Goal: Navigation & Orientation: Find specific page/section

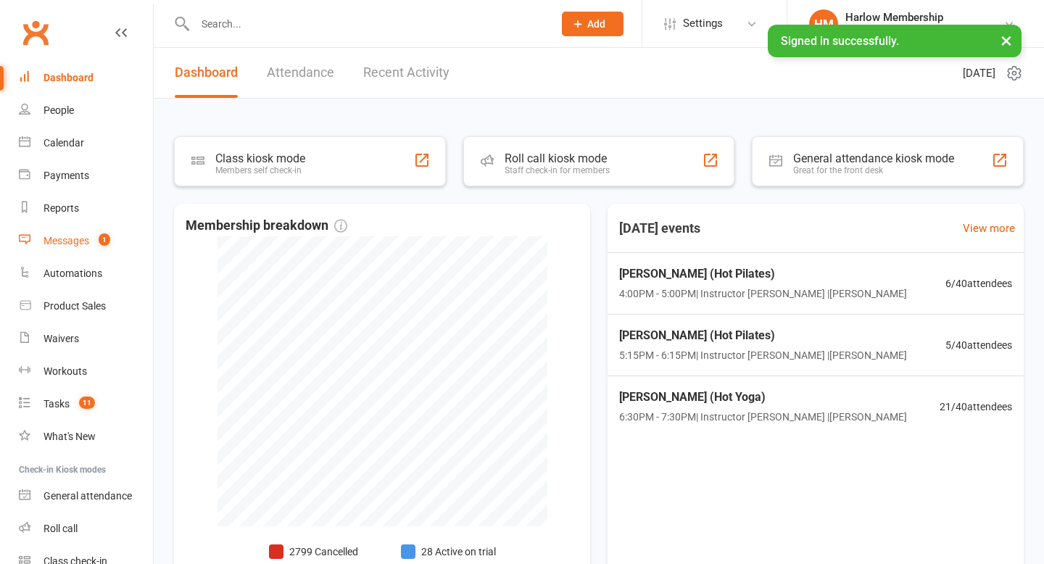
click at [83, 244] on div "Messages" at bounding box center [66, 241] width 46 height 12
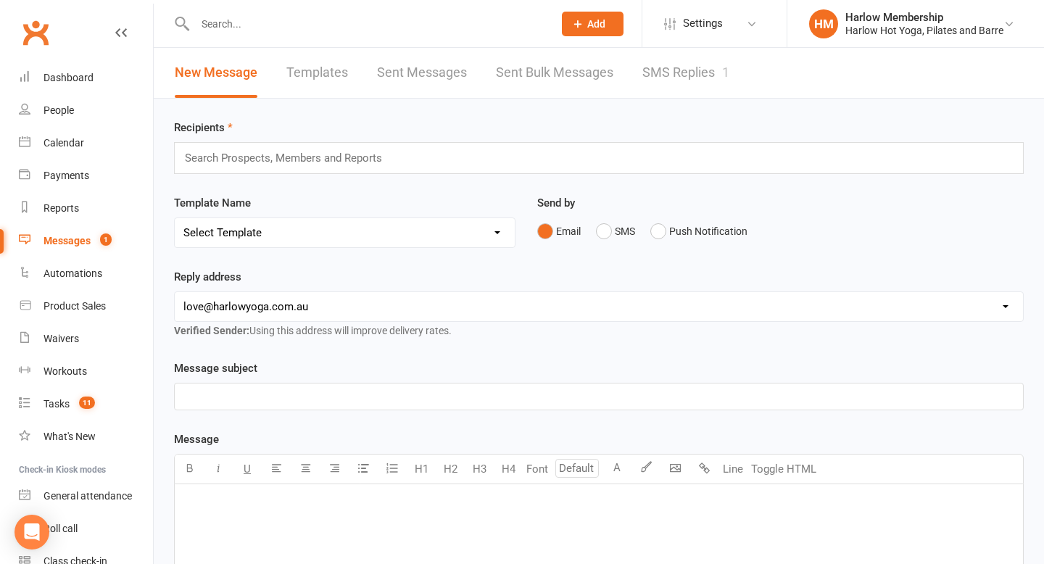
click at [680, 82] on link "SMS Replies 1" at bounding box center [685, 73] width 87 height 50
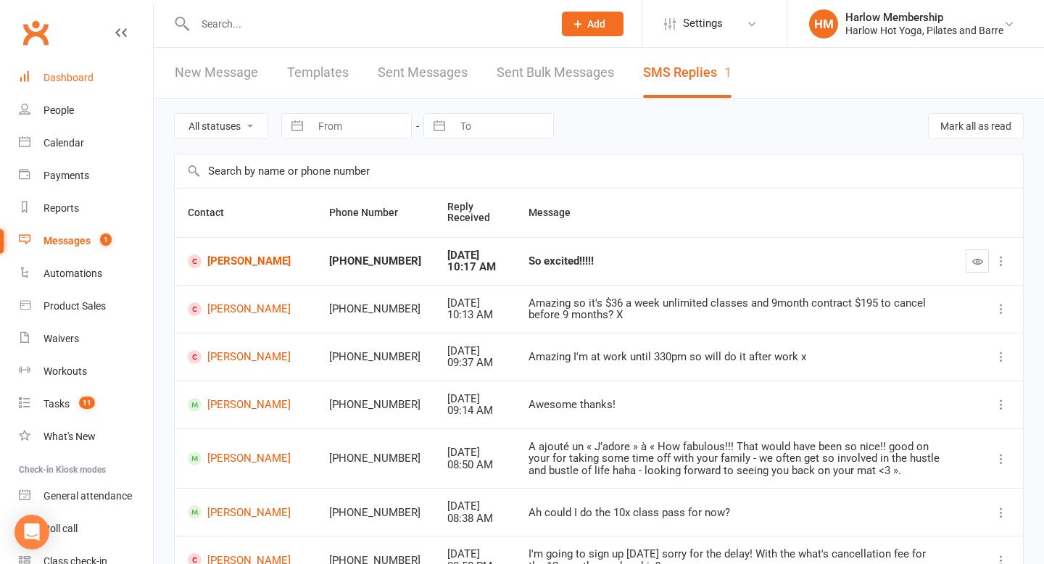
click at [77, 80] on div "Dashboard" at bounding box center [68, 78] width 50 height 12
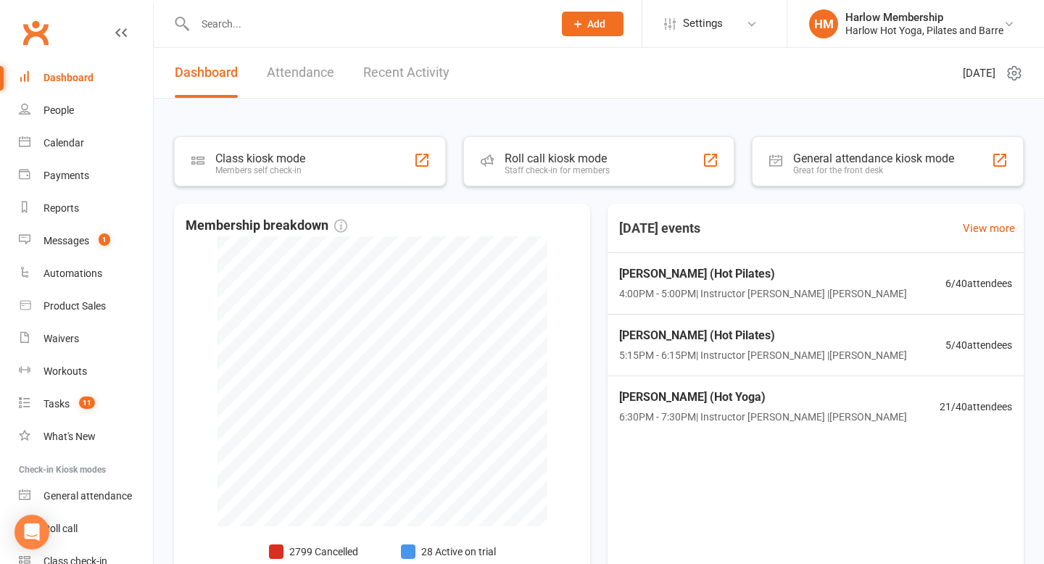
click at [373, 70] on link "Recent Activity" at bounding box center [406, 73] width 86 height 50
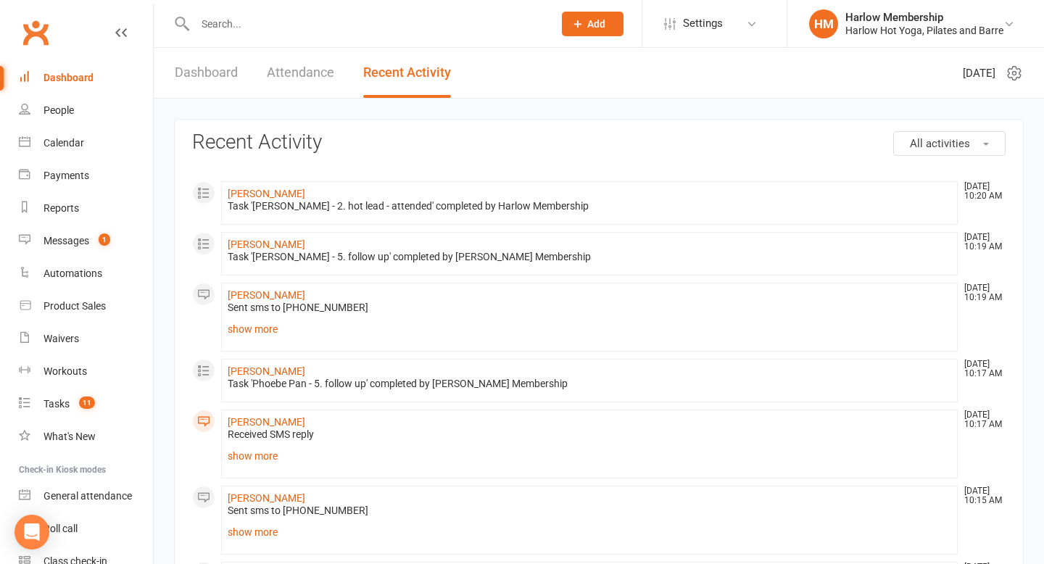
click at [272, 329] on link "show more" at bounding box center [589, 329] width 723 height 20
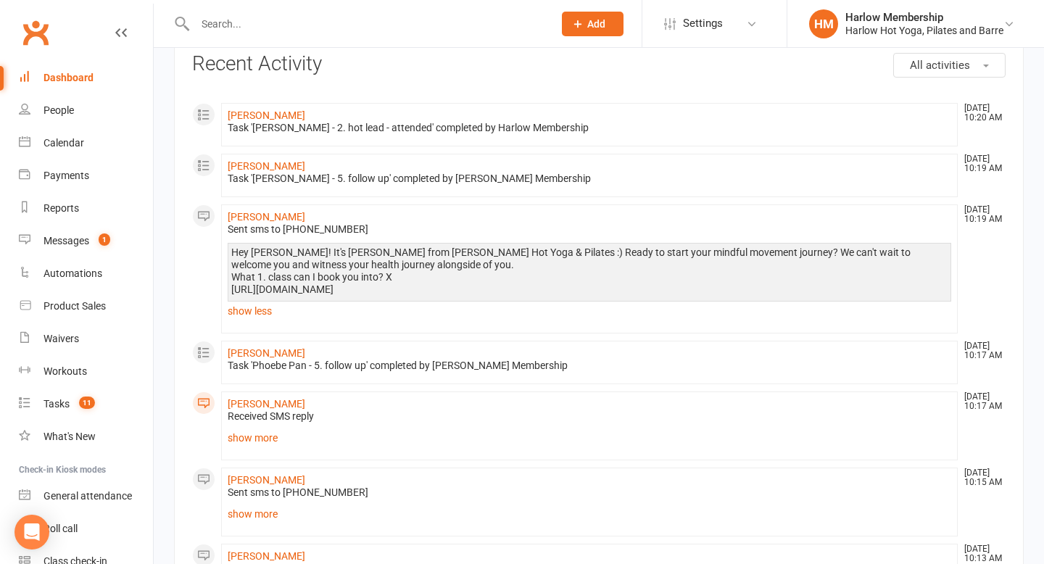
scroll to position [122, 0]
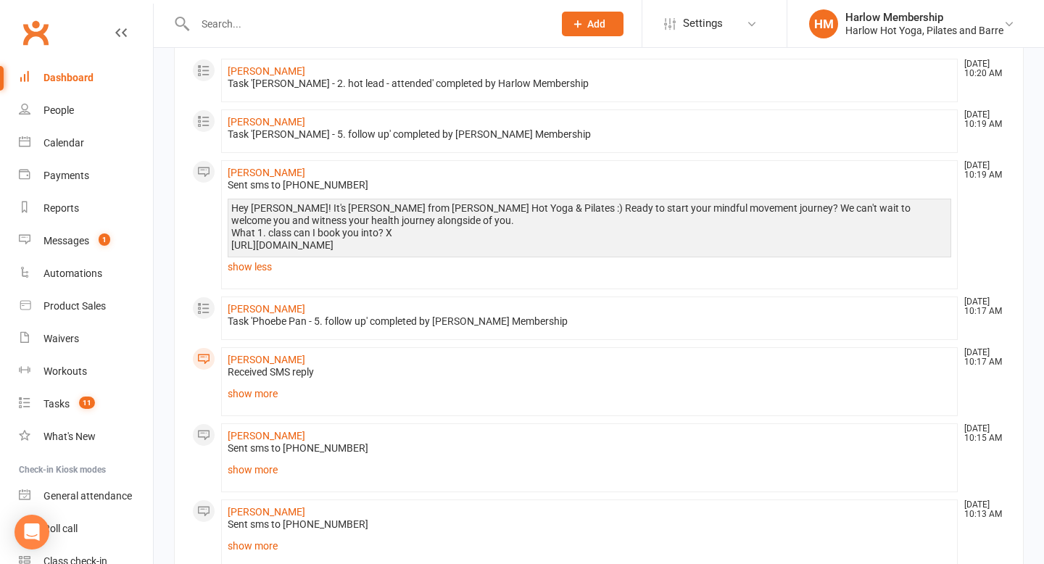
click at [267, 396] on link "show more" at bounding box center [589, 393] width 723 height 20
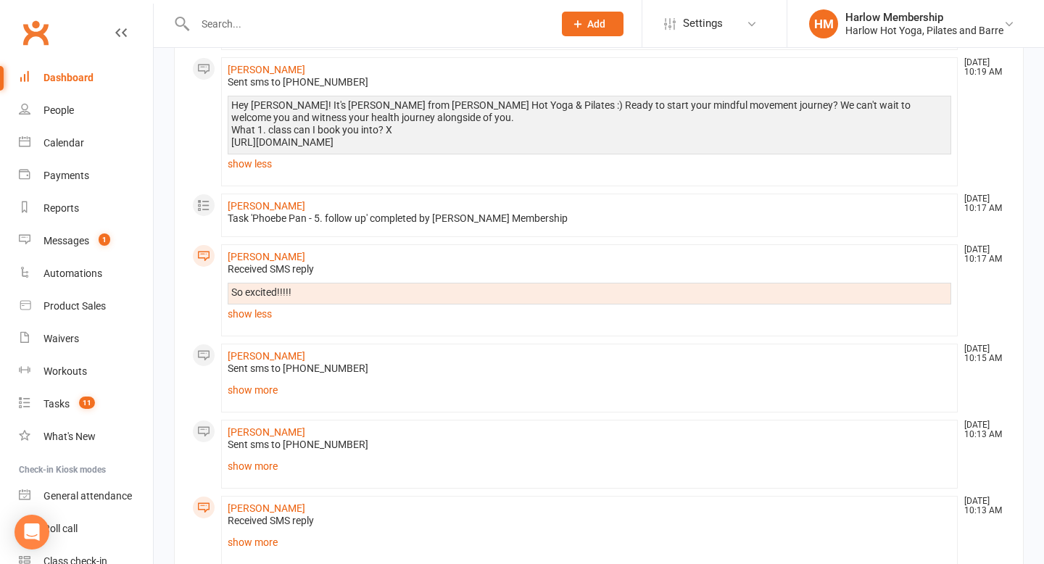
scroll to position [227, 0]
click at [267, 383] on link "show more" at bounding box center [589, 388] width 723 height 20
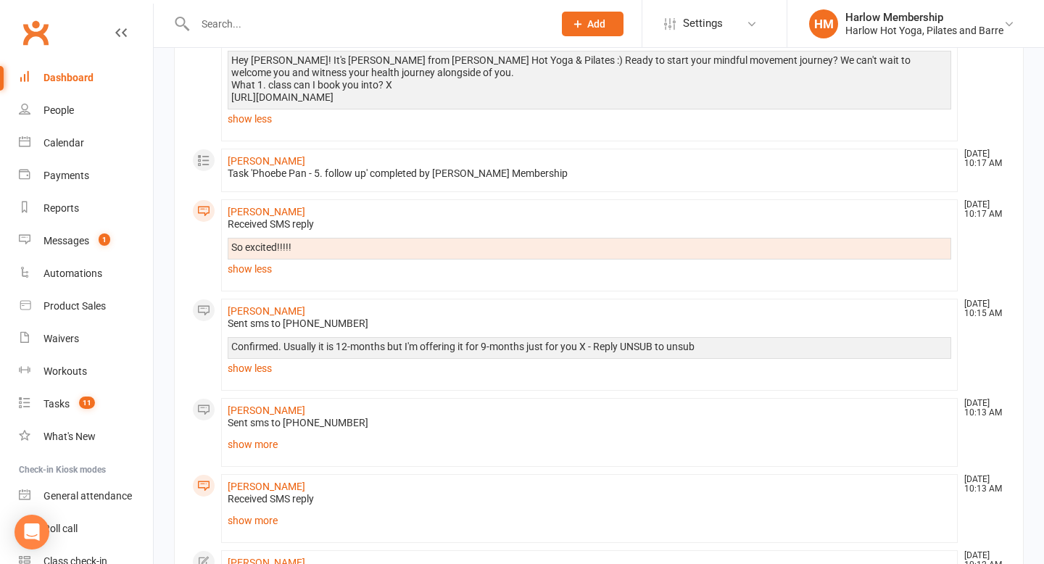
scroll to position [275, 0]
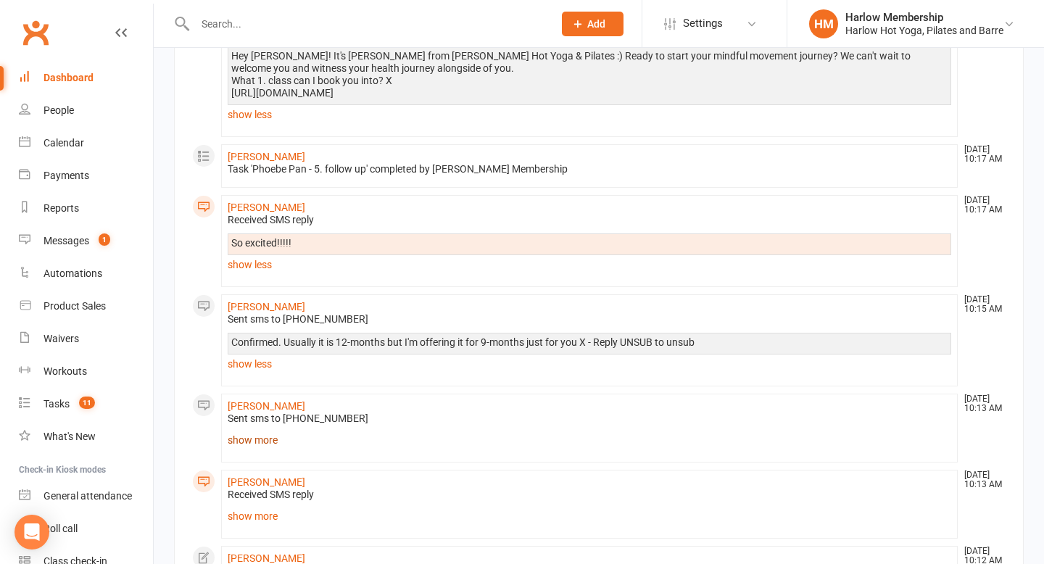
click at [262, 437] on link "show more" at bounding box center [589, 440] width 723 height 20
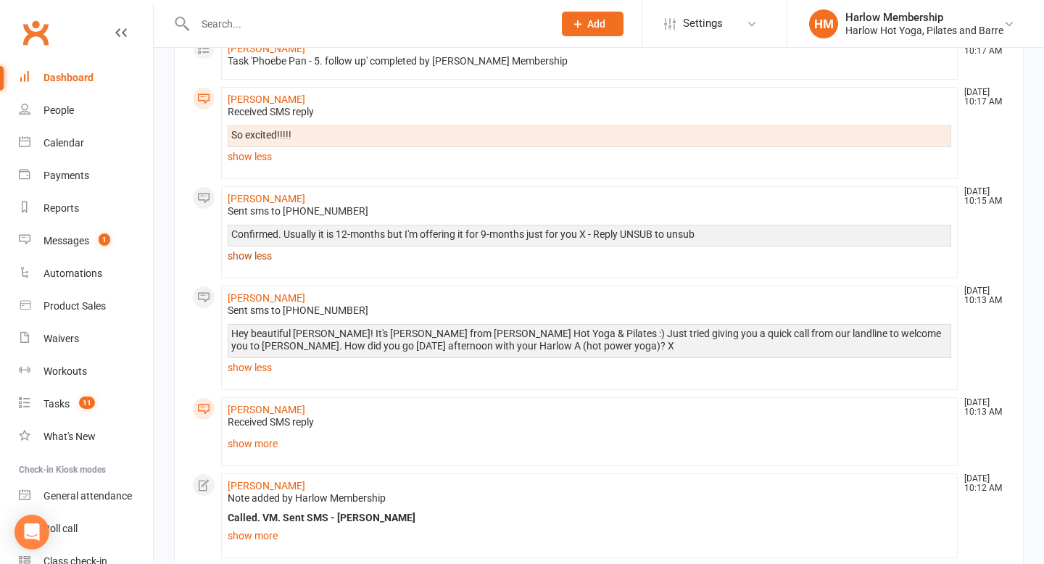
scroll to position [417, 0]
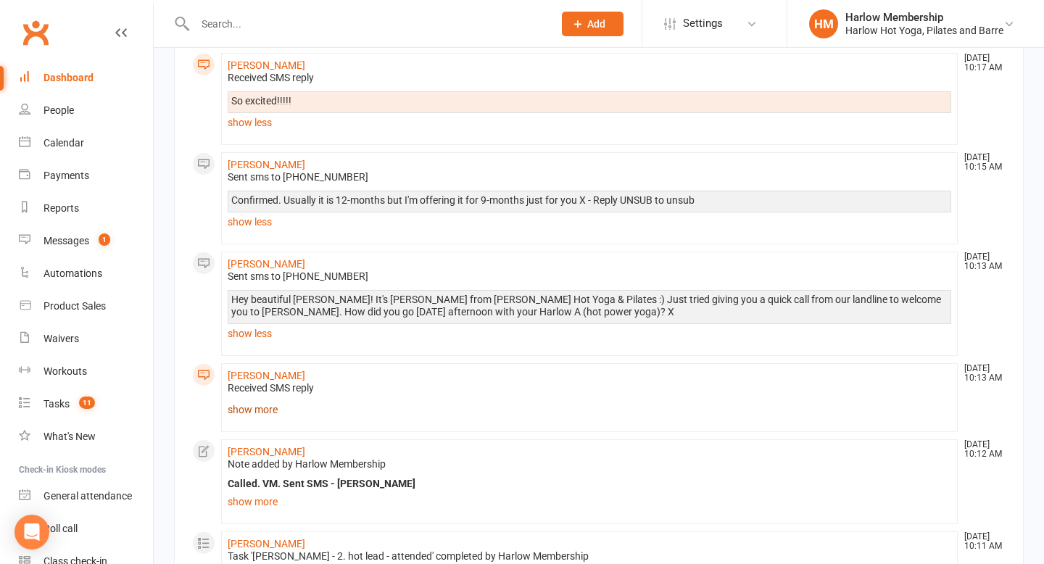
click at [271, 410] on link "show more" at bounding box center [589, 409] width 723 height 20
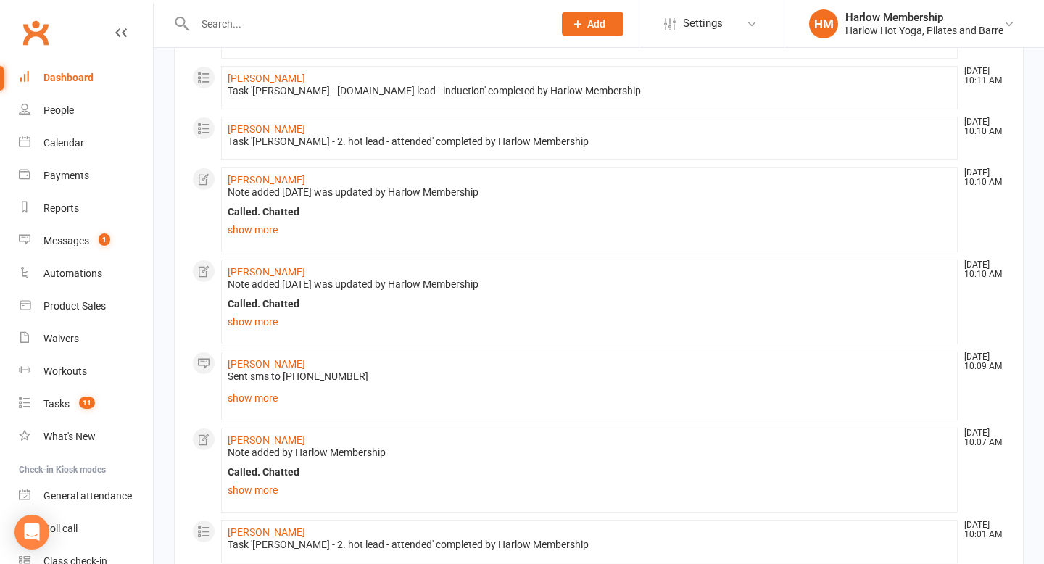
scroll to position [969, 0]
click at [267, 225] on link "show more" at bounding box center [589, 229] width 723 height 20
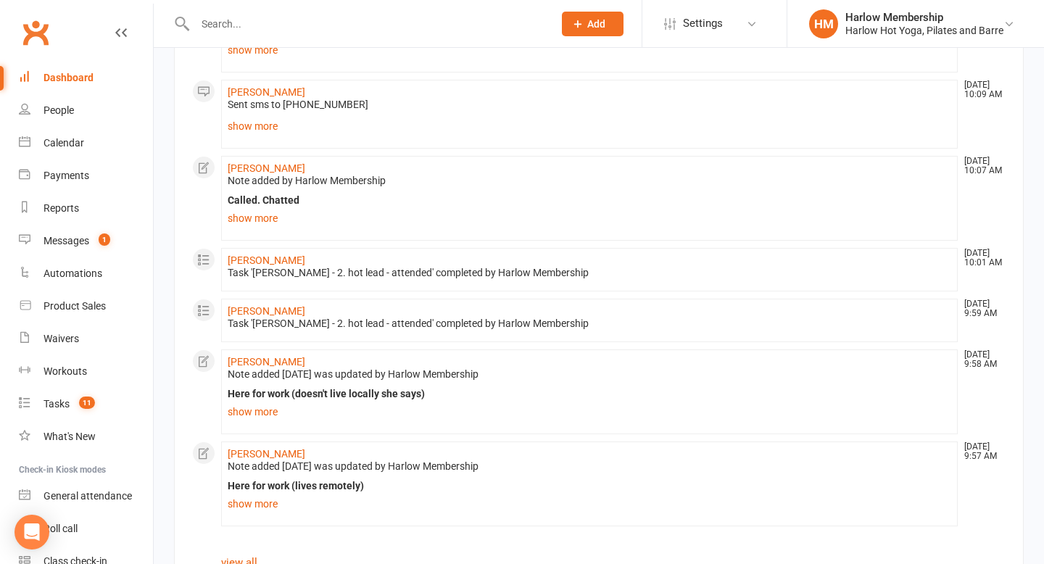
scroll to position [1292, 0]
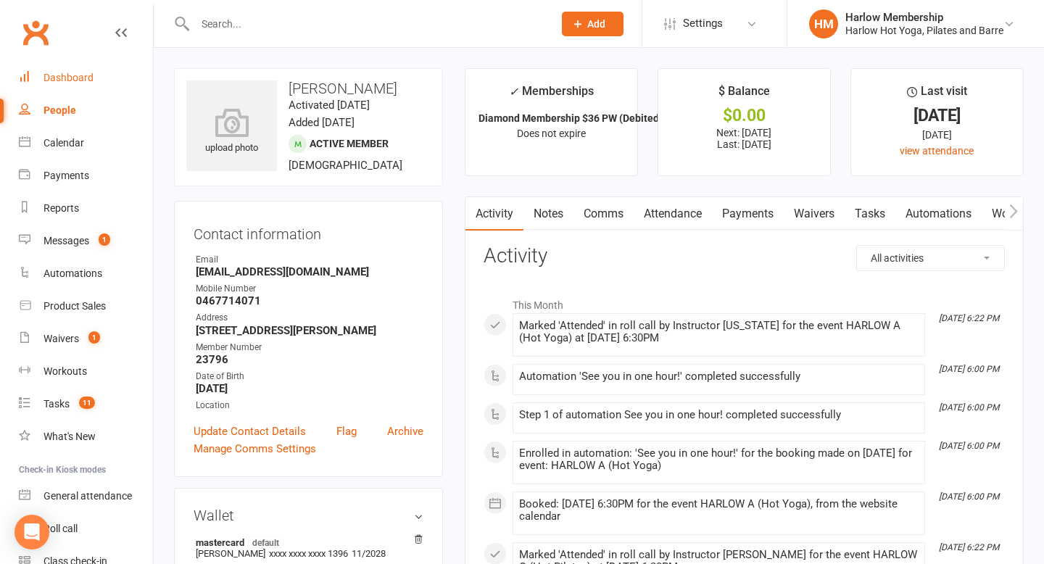
click at [81, 72] on div "Dashboard" at bounding box center [68, 78] width 50 height 12
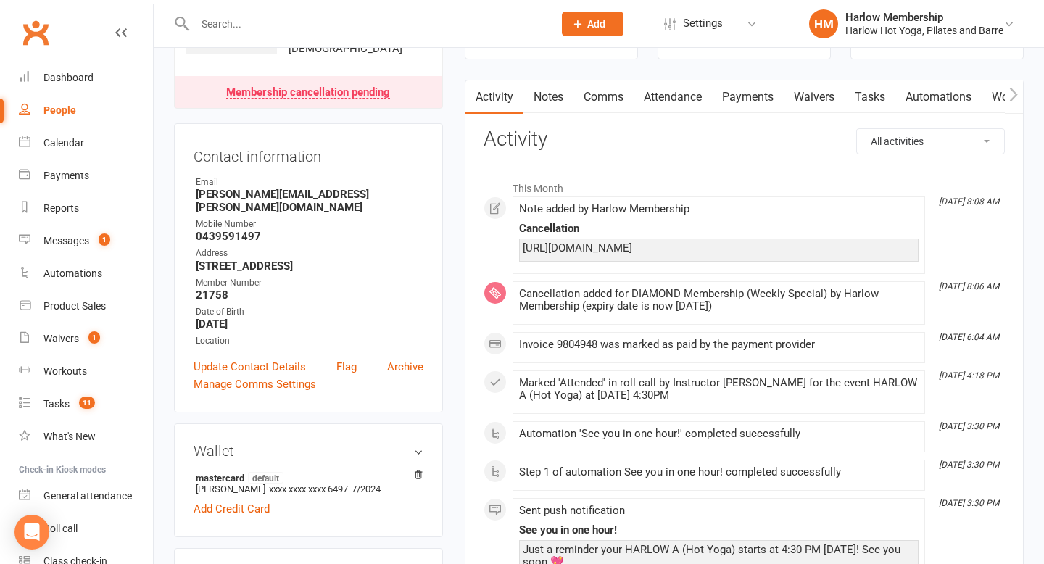
scroll to position [96, 0]
